Goal: Task Accomplishment & Management: Manage account settings

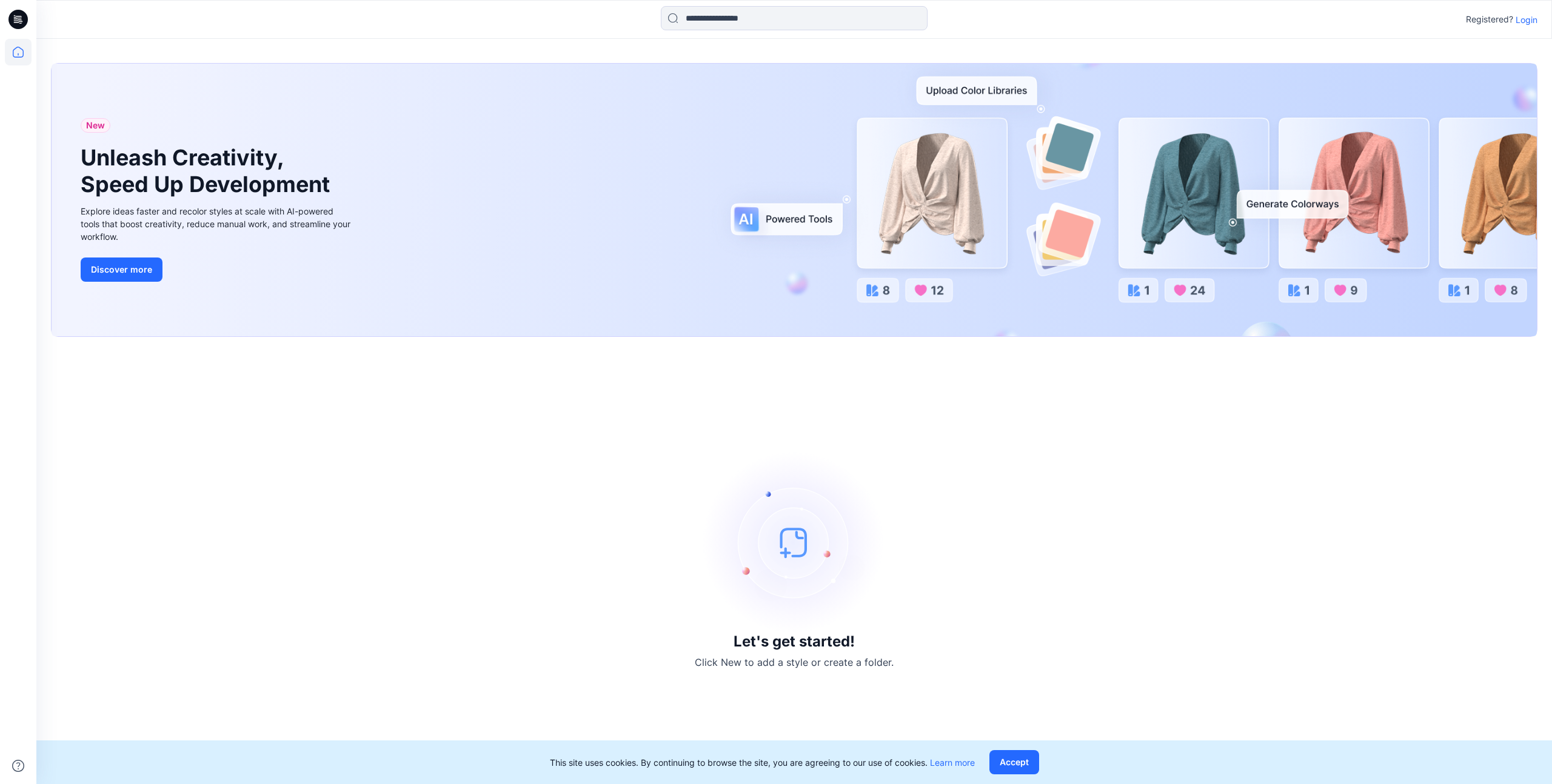
click at [1522, 20] on p "Login" at bounding box center [1526, 19] width 22 height 13
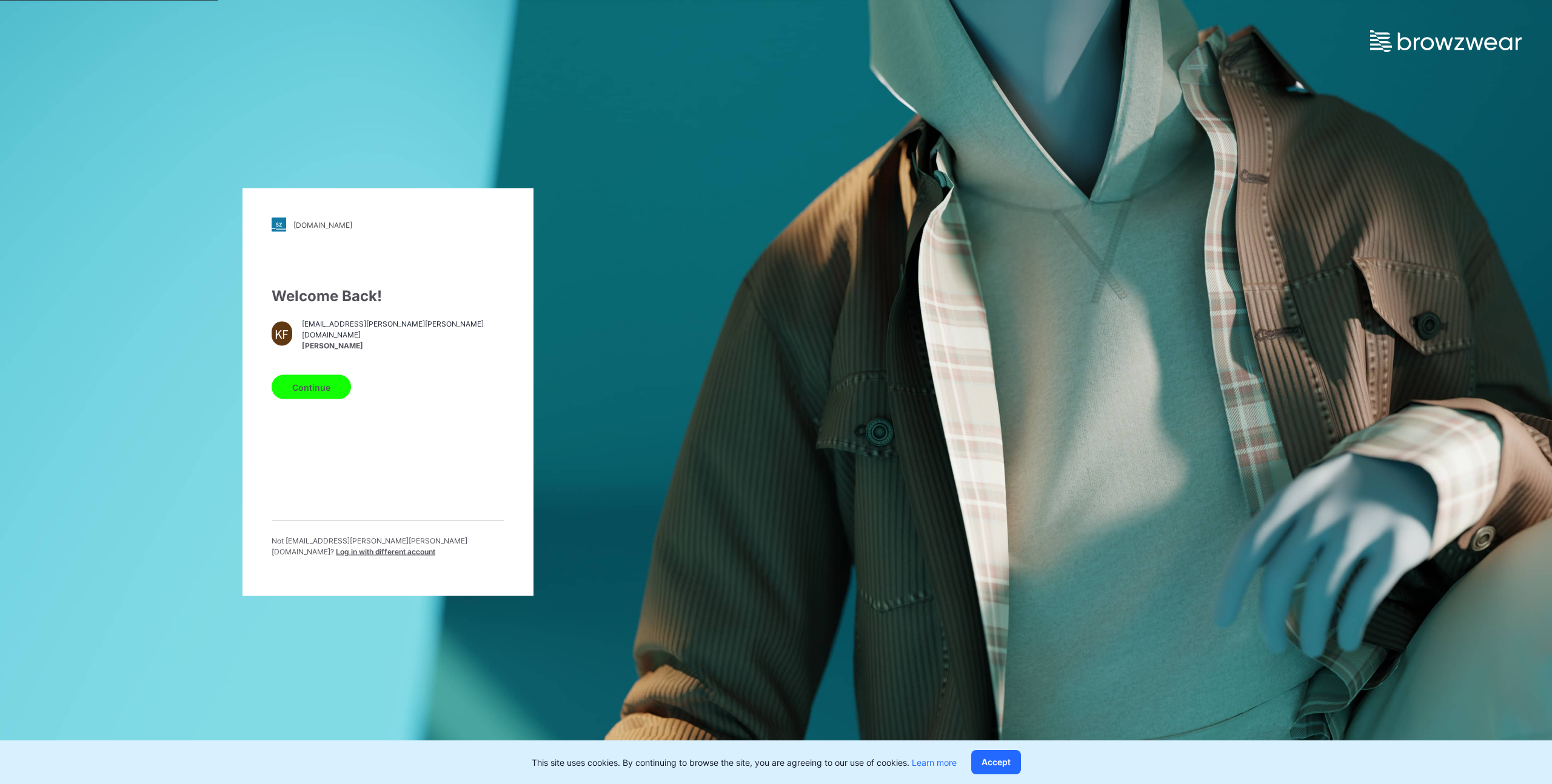
click at [287, 390] on button "Continue" at bounding box center [311, 387] width 79 height 24
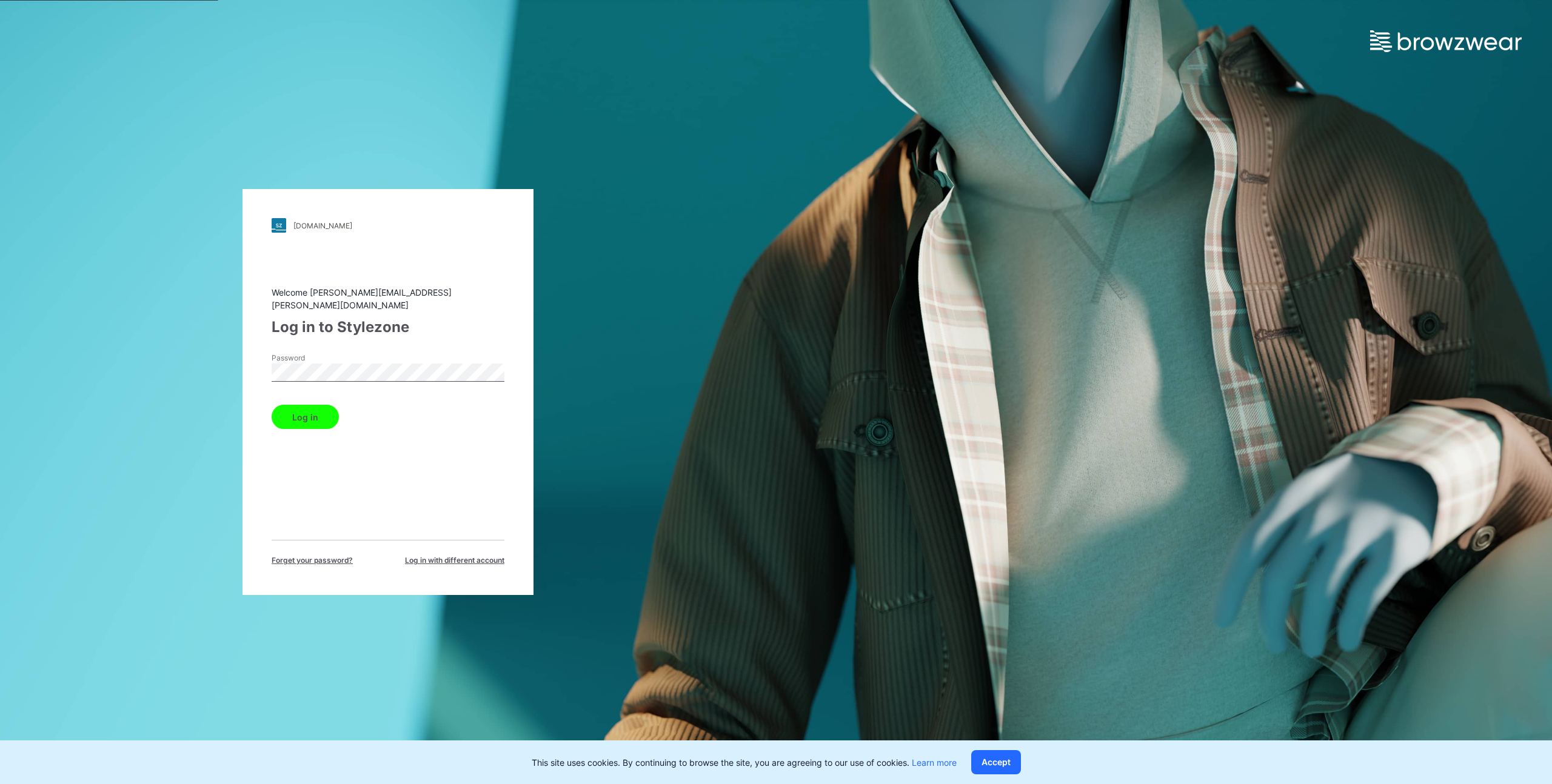
click at [307, 411] on button "Log in" at bounding box center [305, 416] width 68 height 24
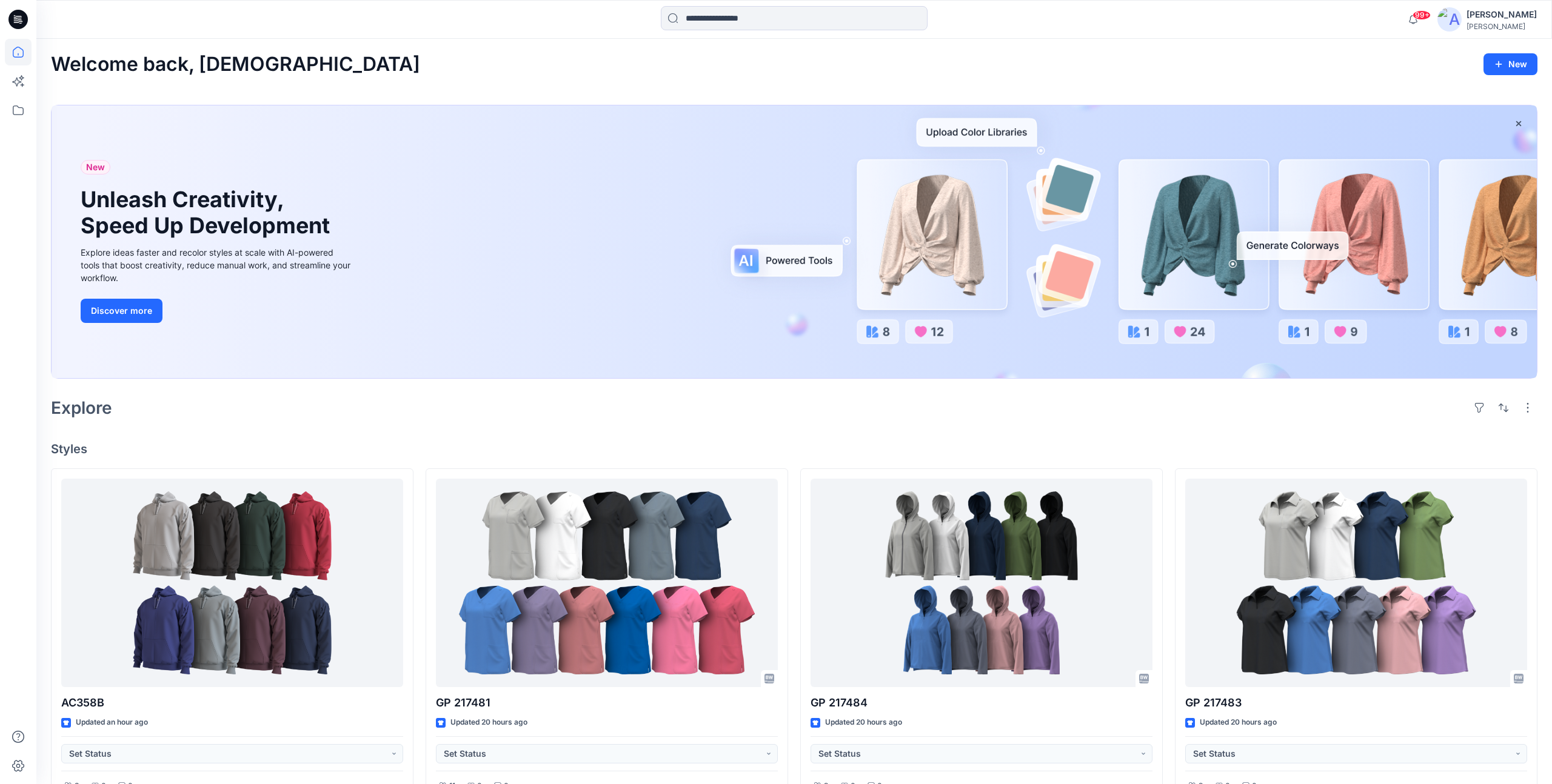
click at [659, 58] on div "Welcome back, [DEMOGRAPHIC_DATA] New" at bounding box center [794, 65] width 1486 height 22
click at [11, 108] on icon at bounding box center [19, 111] width 27 height 27
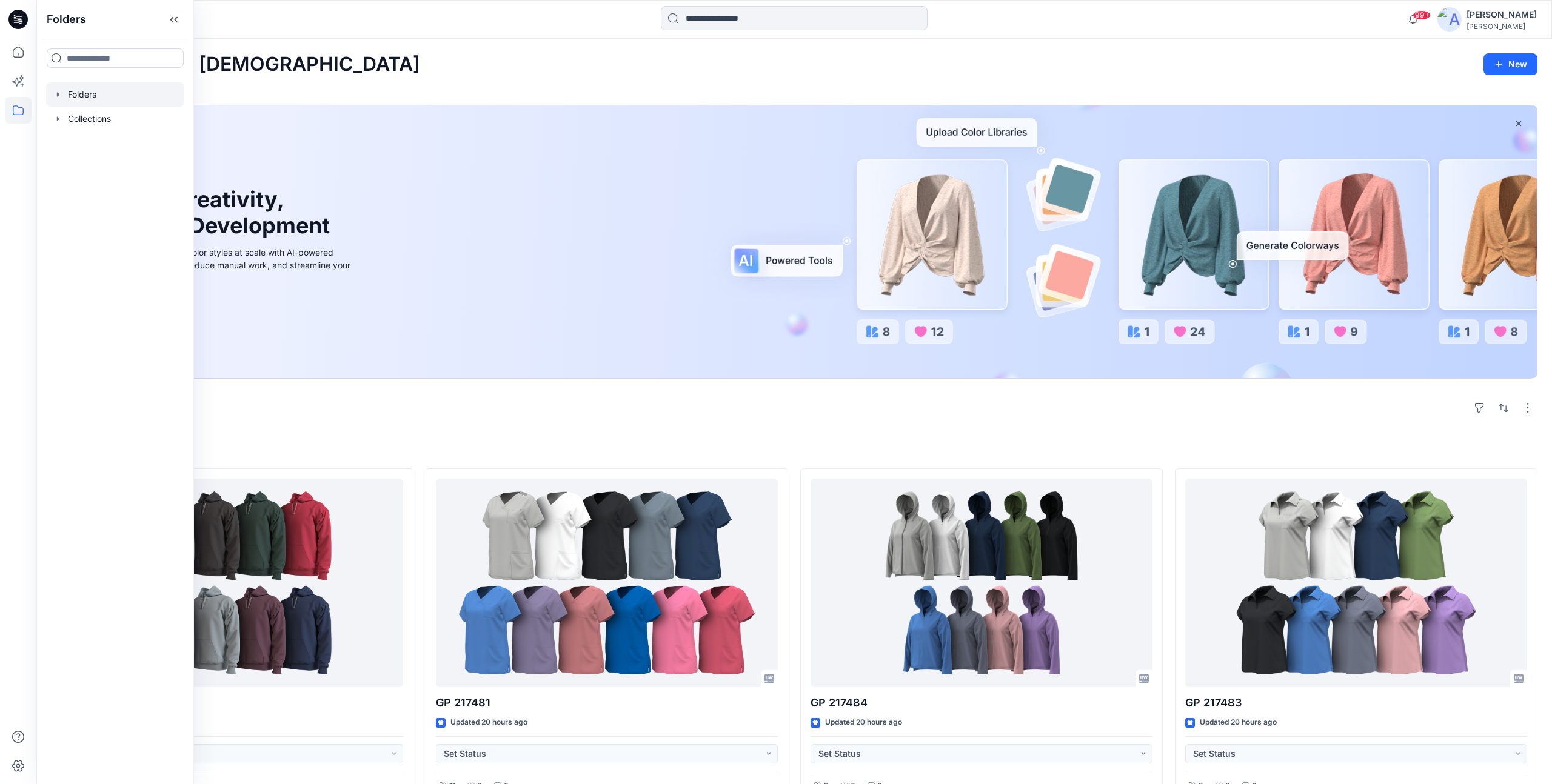
click at [107, 89] on div at bounding box center [115, 94] width 138 height 24
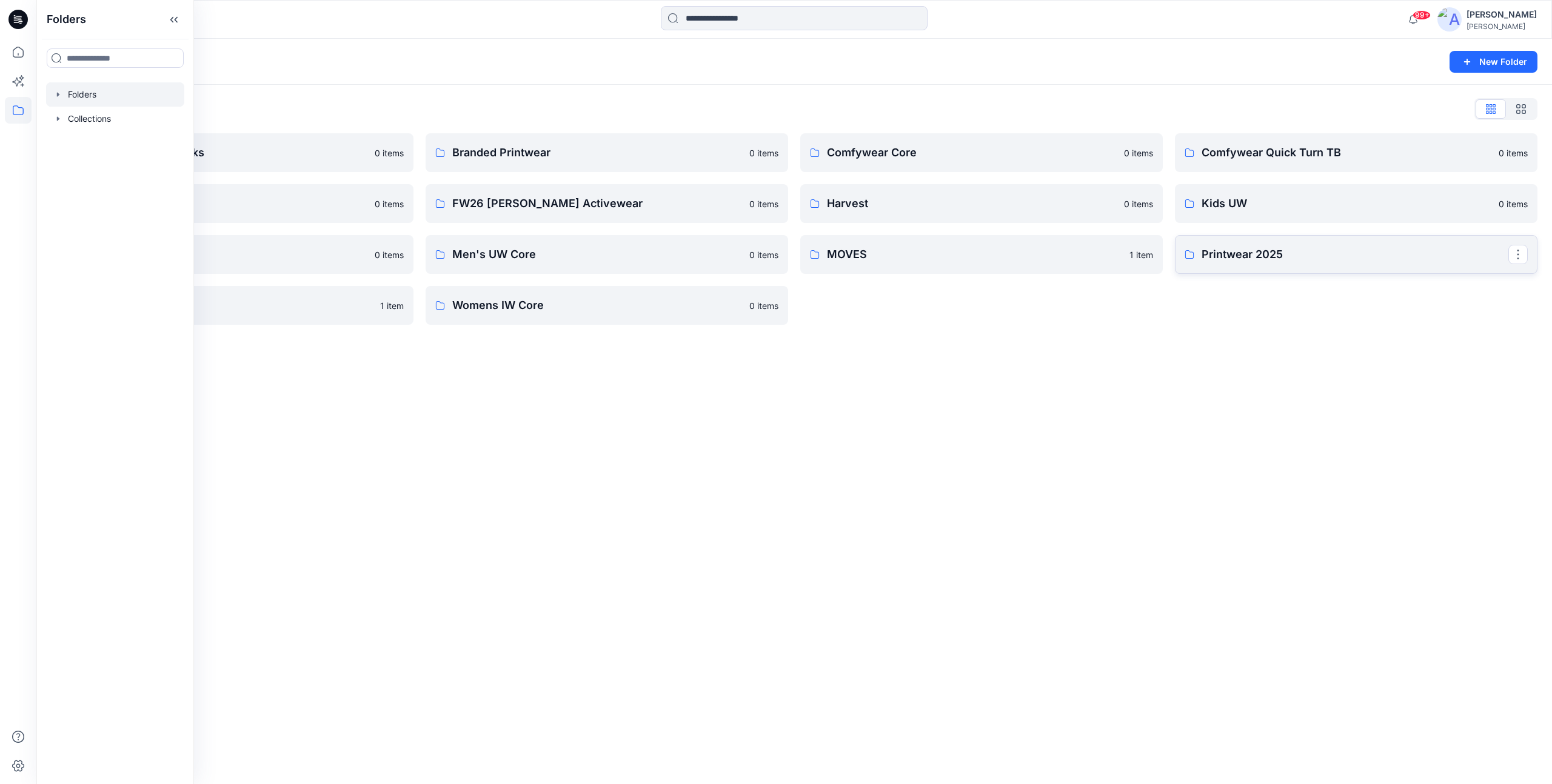
click at [1309, 259] on p "Printwear 2025" at bounding box center [1354, 254] width 307 height 17
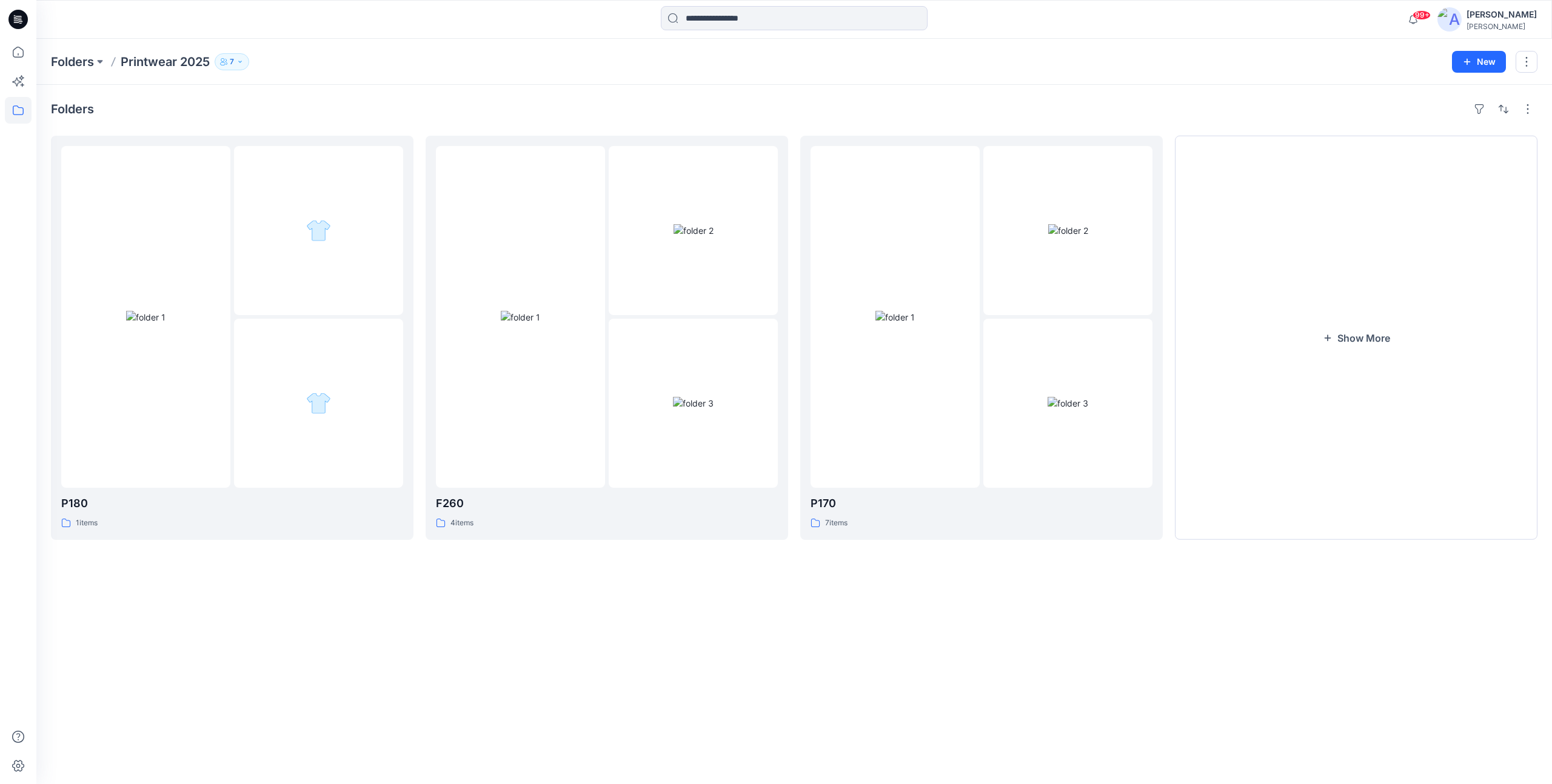
click at [405, 68] on div "Folders Printwear 2025 7" at bounding box center [747, 62] width 1392 height 17
click at [166, 211] on div at bounding box center [146, 317] width 169 height 342
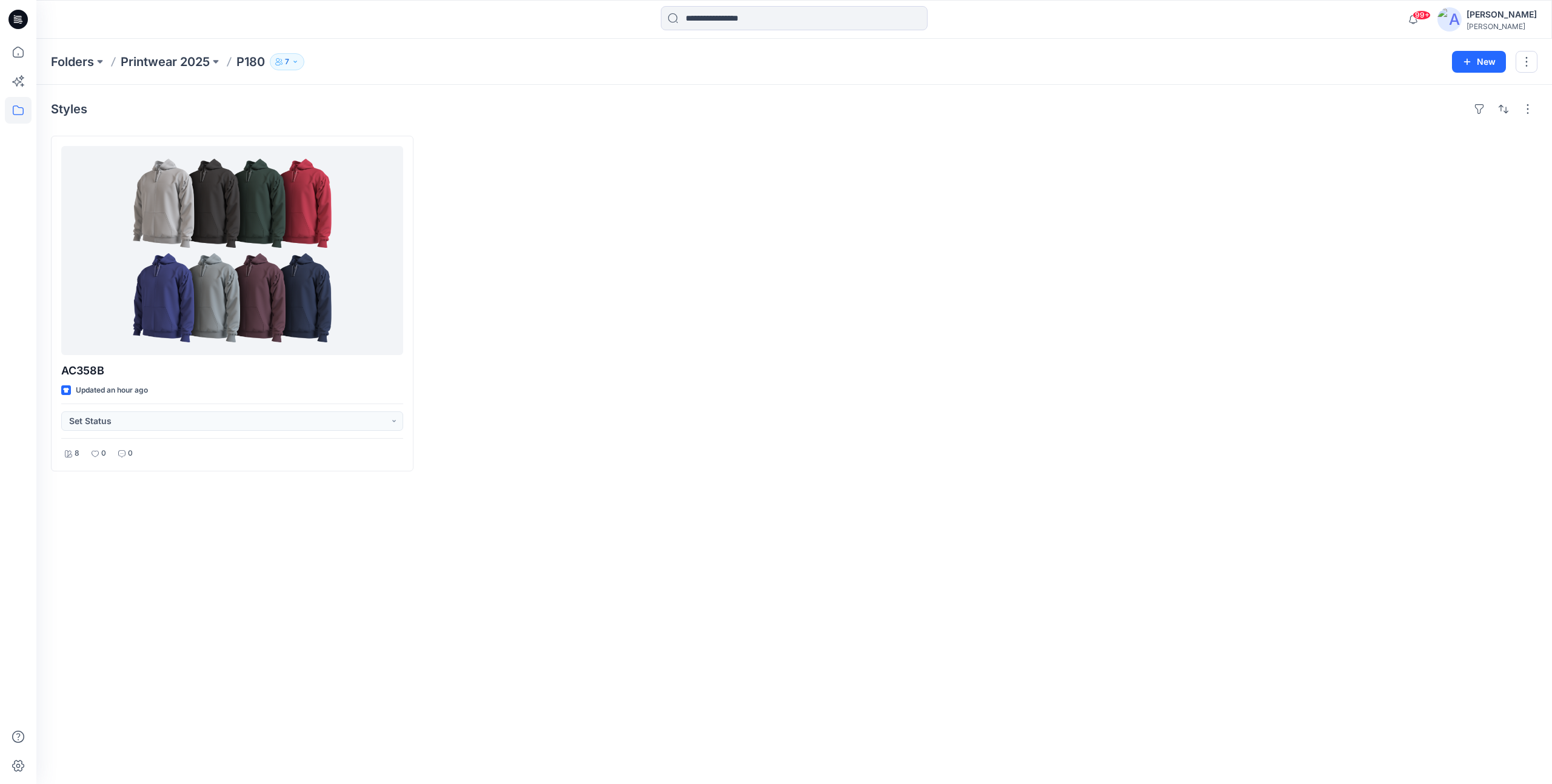
click at [146, 65] on p "Printwear 2025" at bounding box center [165, 62] width 89 height 17
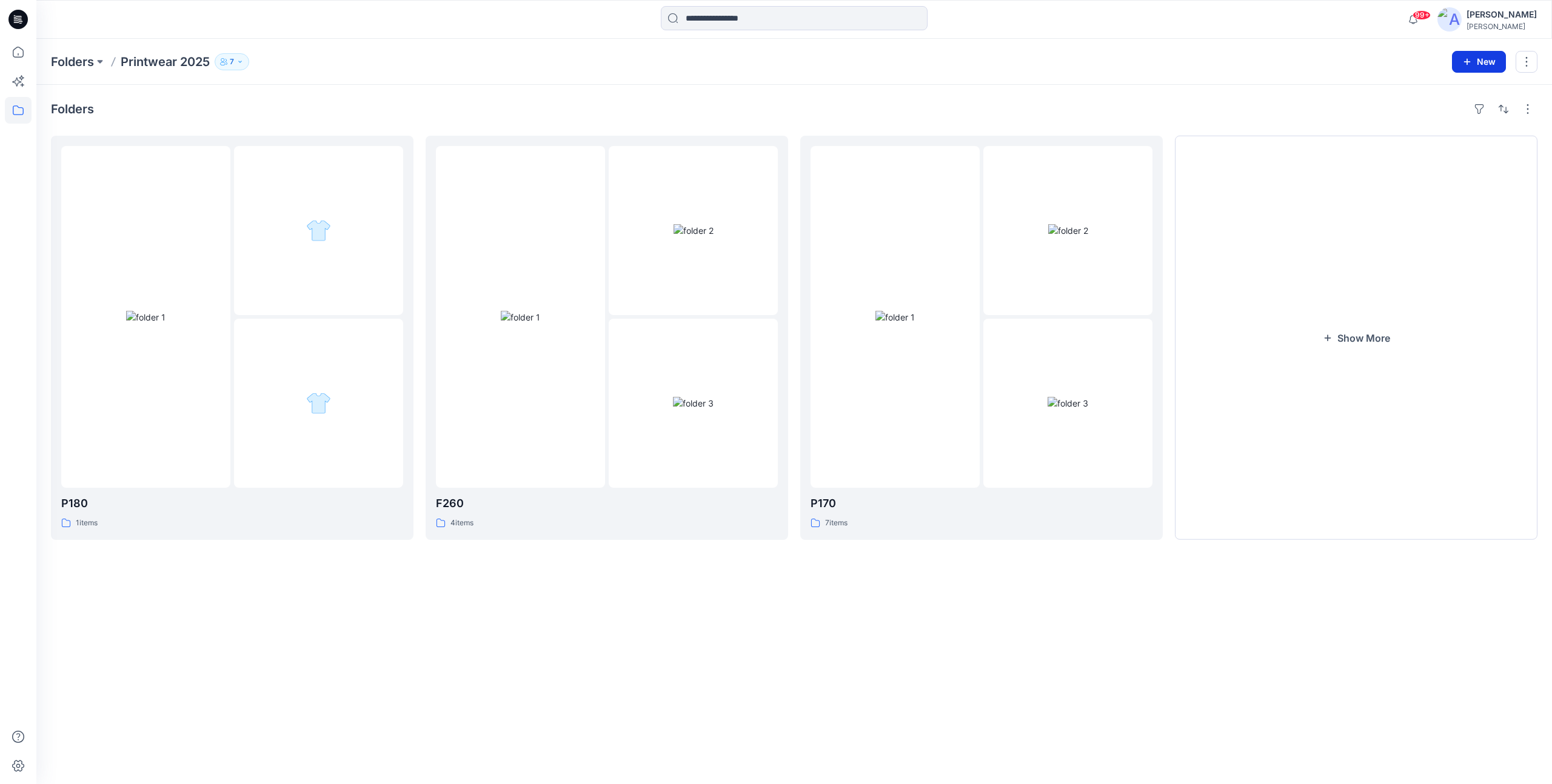
click at [1476, 58] on button "New" at bounding box center [1478, 62] width 54 height 22
click at [1451, 115] on p "New Folder" at bounding box center [1443, 115] width 45 height 13
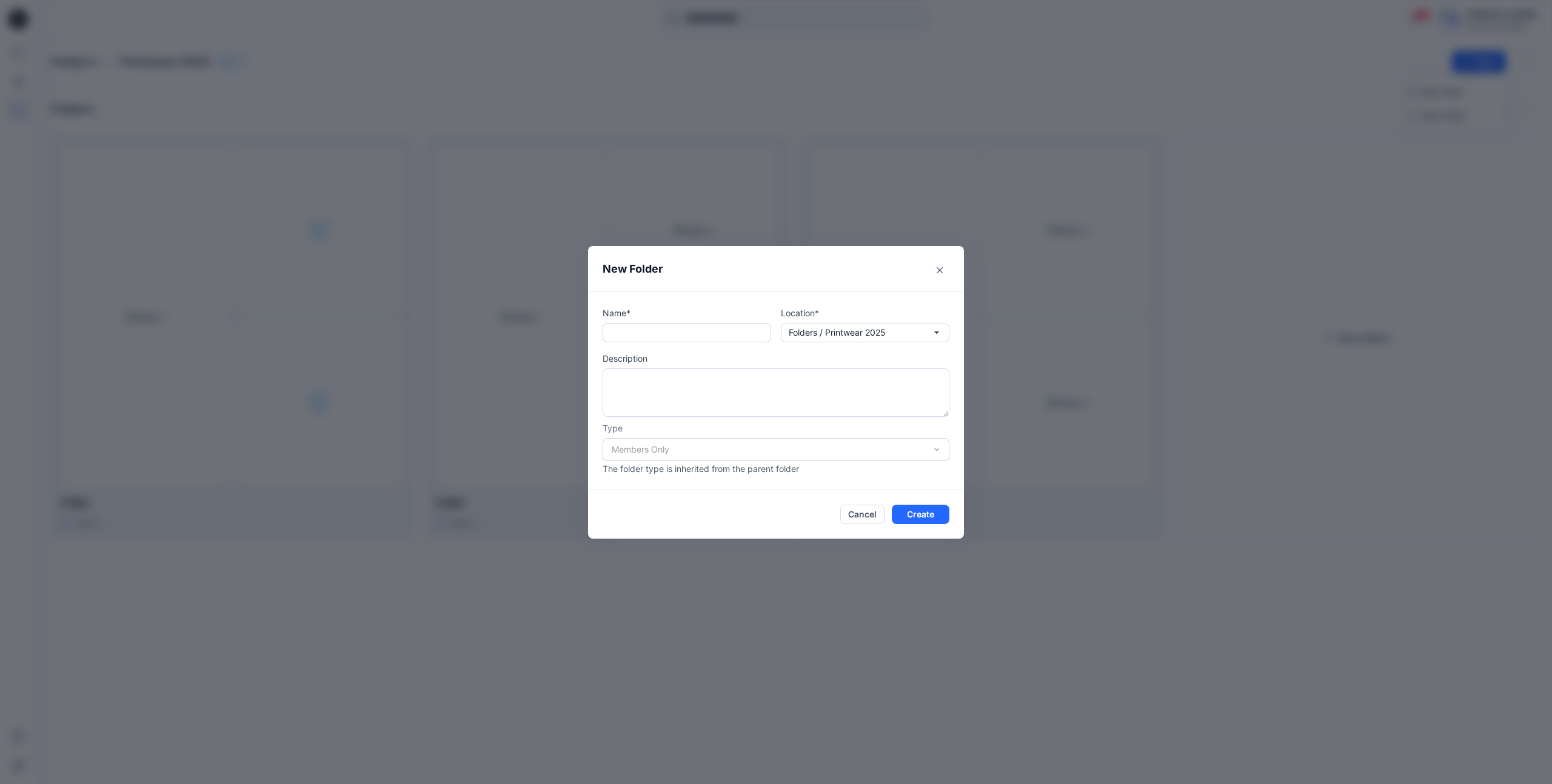
click at [702, 336] on input "text" at bounding box center [686, 333] width 169 height 19
paste input "*****"
type input "****"
drag, startPoint x: 928, startPoint y: 513, endPoint x: 928, endPoint y: 473, distance: 40.0
click at [928, 513] on button "Create" at bounding box center [921, 514] width 58 height 19
